Goal: Find specific page/section: Find specific page/section

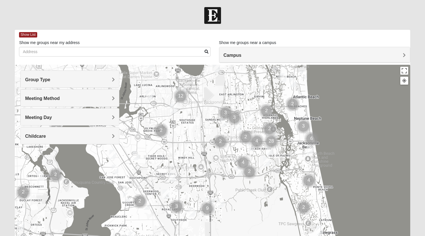
drag, startPoint x: 159, startPoint y: 147, endPoint x: 218, endPoint y: 111, distance: 69.1
click at [218, 111] on div at bounding box center [212, 178] width 395 height 227
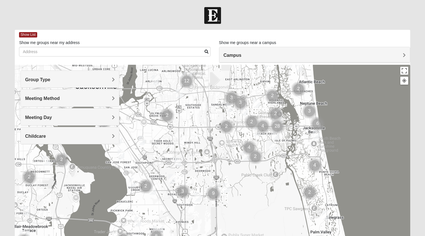
drag, startPoint x: 203, startPoint y: 145, endPoint x: 207, endPoint y: 133, distance: 12.9
click at [207, 133] on div at bounding box center [212, 178] width 395 height 227
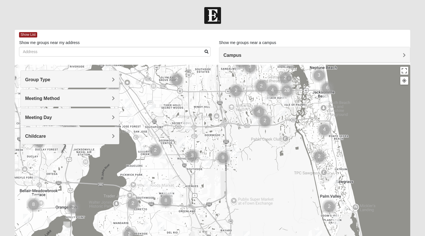
drag, startPoint x: 202, startPoint y: 177, endPoint x: 211, endPoint y: 140, distance: 38.0
click at [211, 140] on div at bounding box center [212, 178] width 395 height 227
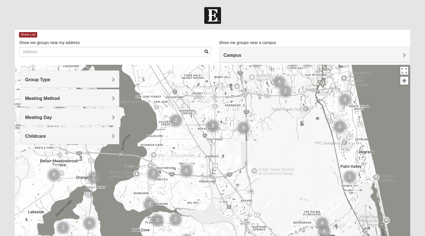
drag, startPoint x: 175, startPoint y: 188, endPoint x: 196, endPoint y: 165, distance: 31.2
click at [196, 165] on div at bounding box center [212, 178] width 395 height 227
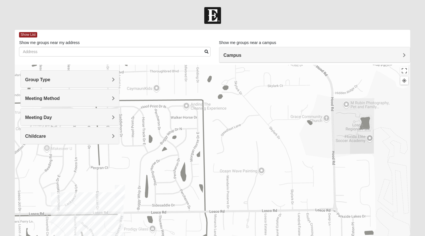
drag, startPoint x: 160, startPoint y: 176, endPoint x: 215, endPoint y: 78, distance: 112.7
click at [215, 78] on div at bounding box center [212, 178] width 395 height 227
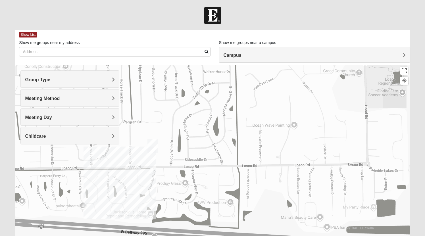
drag, startPoint x: 151, startPoint y: 152, endPoint x: 185, endPoint y: 105, distance: 58.5
click at [185, 105] on div at bounding box center [212, 178] width 395 height 227
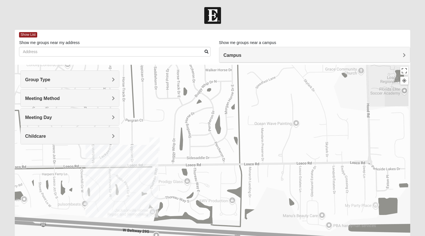
click at [138, 159] on div at bounding box center [212, 178] width 395 height 227
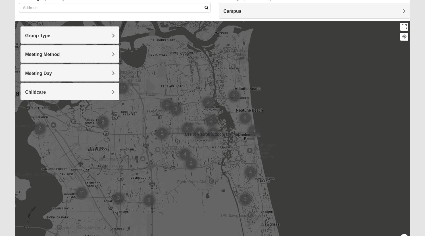
scroll to position [46, 0]
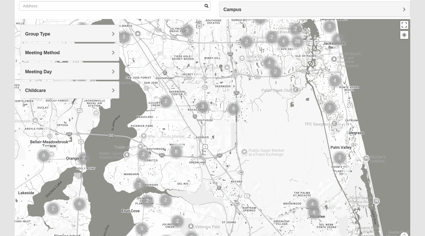
drag, startPoint x: 186, startPoint y: 192, endPoint x: 277, endPoint y: 95, distance: 132.7
click at [277, 95] on div at bounding box center [212, 132] width 395 height 227
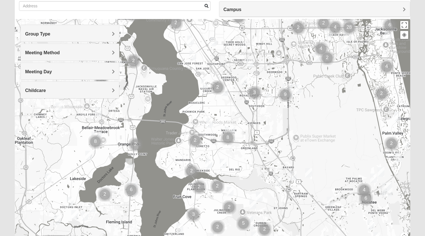
drag, startPoint x: 221, startPoint y: 138, endPoint x: 267, endPoint y: 131, distance: 46.6
click at [267, 131] on div at bounding box center [212, 132] width 395 height 227
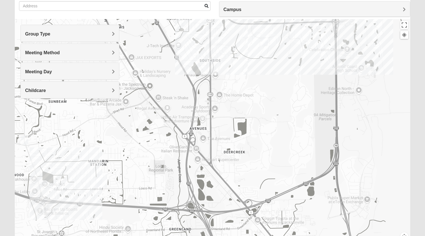
drag, startPoint x: 115, startPoint y: 163, endPoint x: 288, endPoint y: 151, distance: 173.8
click at [288, 151] on div at bounding box center [212, 132] width 395 height 227
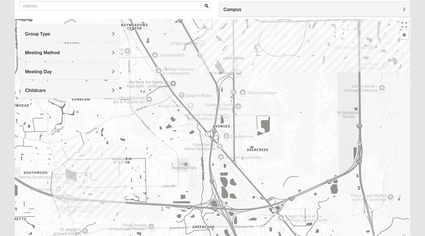
drag, startPoint x: 119, startPoint y: 190, endPoint x: 144, endPoint y: 188, distance: 25.4
click at [144, 188] on div at bounding box center [212, 132] width 395 height 227
